Goal: Check status: Check status

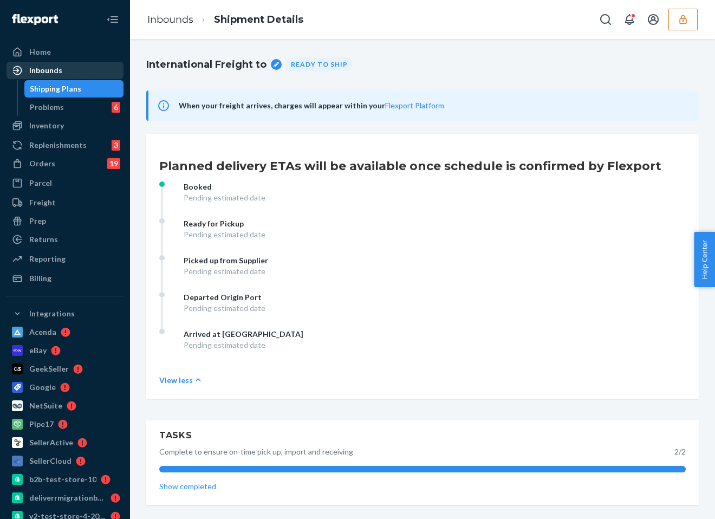
scroll to position [511, 0]
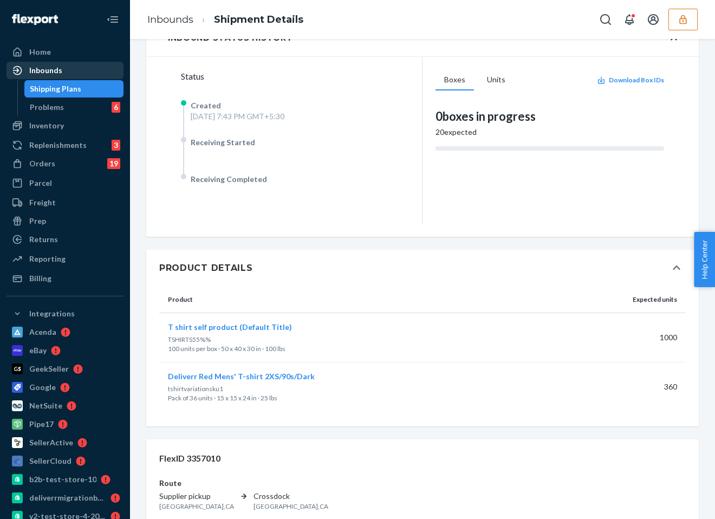
click at [63, 74] on div "Inbounds" at bounding box center [65, 70] width 115 height 15
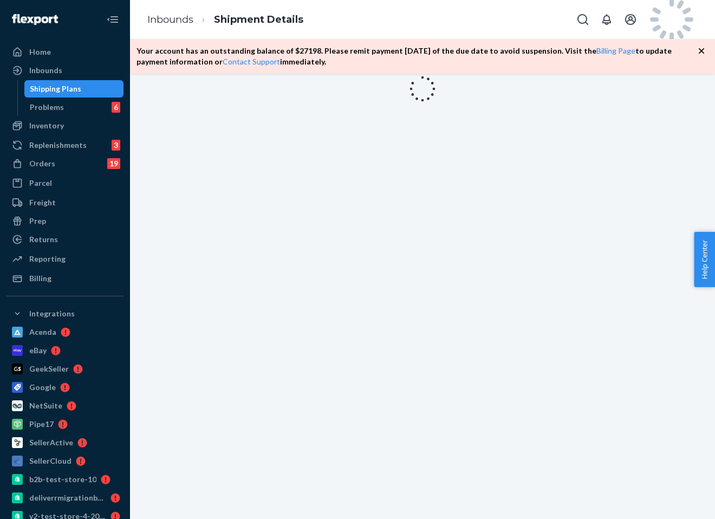
click at [702, 53] on icon "button" at bounding box center [701, 51] width 11 height 11
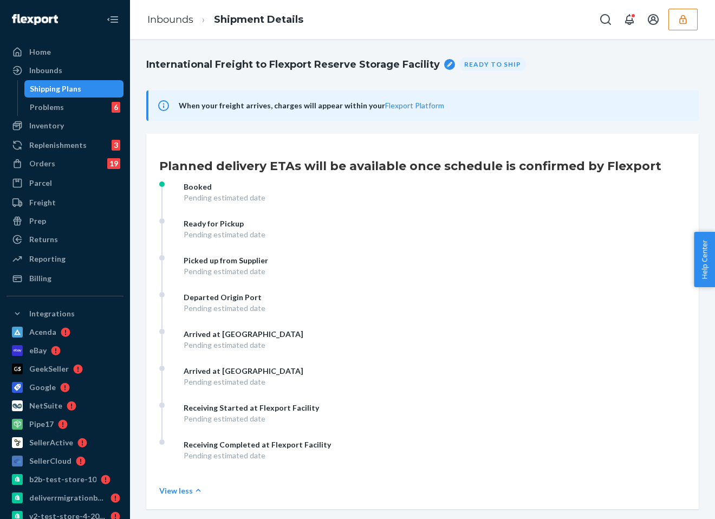
scroll to position [390, 0]
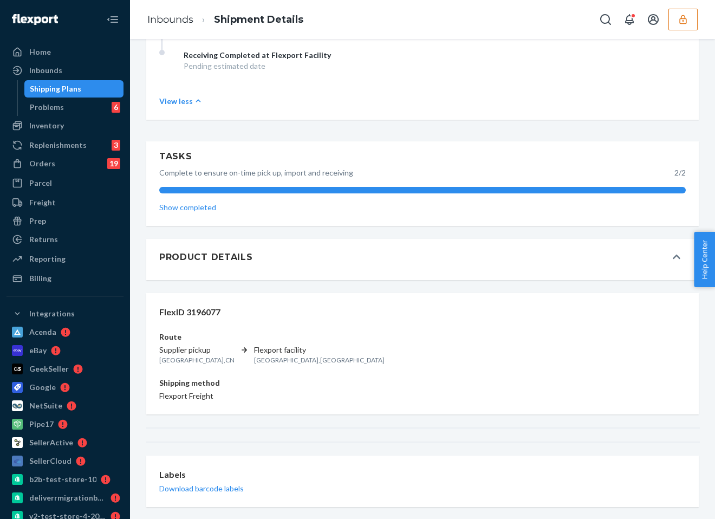
click at [399, 267] on button "Product Details" at bounding box center [422, 257] width 553 height 37
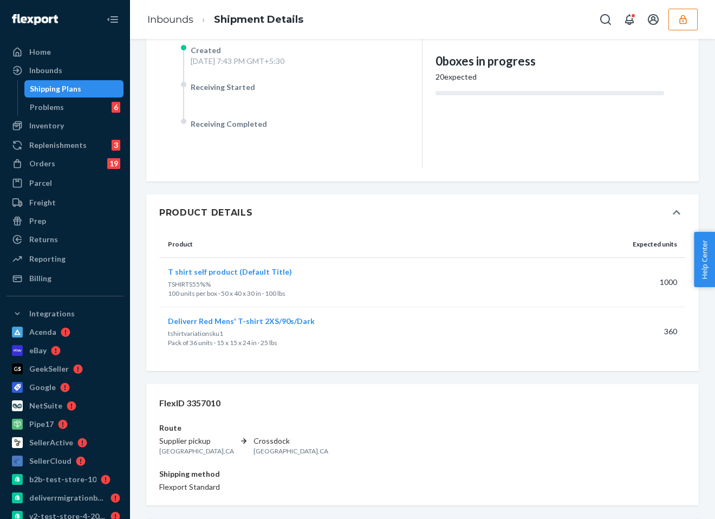
scroll to position [575, 0]
